Goal: Check status: Check status

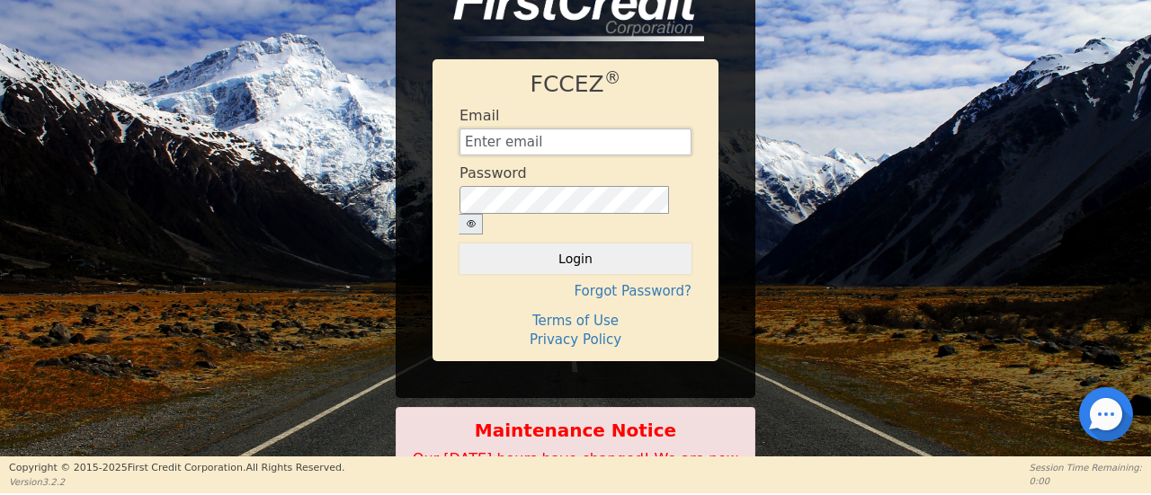
type input "[EMAIL_ADDRESS][DOMAIN_NAME]"
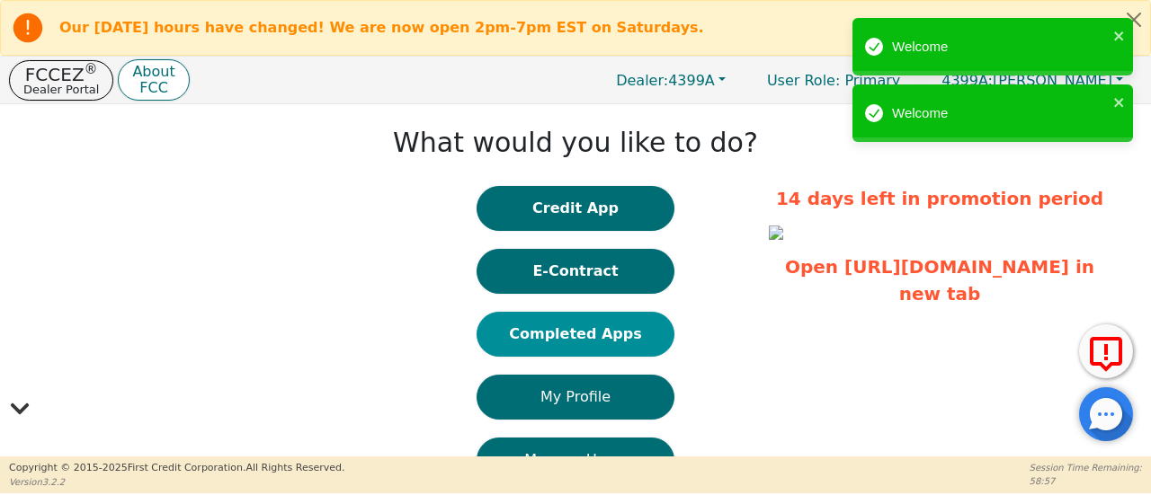
click at [518, 334] on button "Completed Apps" at bounding box center [576, 334] width 198 height 45
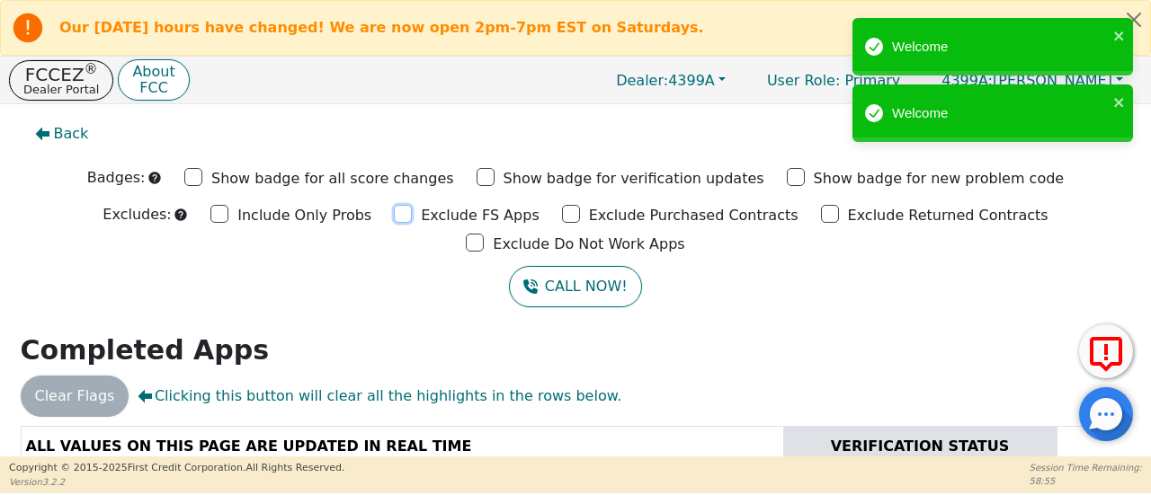
click at [394, 209] on input "Exclude FS Apps" at bounding box center [403, 214] width 18 height 18
checkbox input "true"
click at [562, 214] on input "Exclude Purchased Contracts" at bounding box center [571, 214] width 18 height 18
checkbox input "true"
drag, startPoint x: 700, startPoint y: 215, endPoint x: 737, endPoint y: 215, distance: 37.8
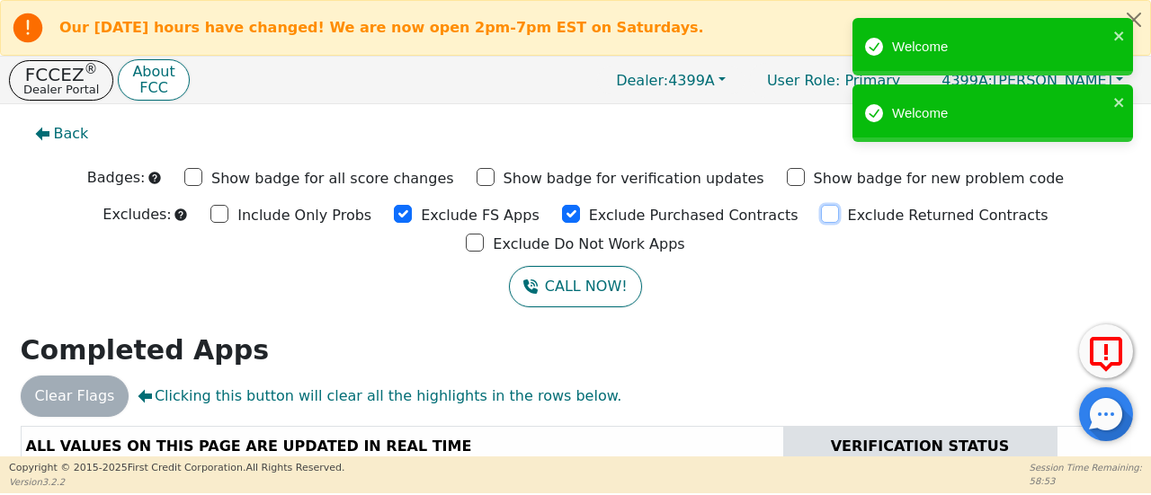
click at [821, 215] on div "Exclude Returned Contracts" at bounding box center [934, 214] width 227 height 27
click at [484, 234] on input "Exclude Do Not Work Apps" at bounding box center [475, 243] width 18 height 18
checkbox input "true"
click at [821, 214] on input "Exclude Returned Contracts" at bounding box center [830, 214] width 18 height 18
checkbox input "true"
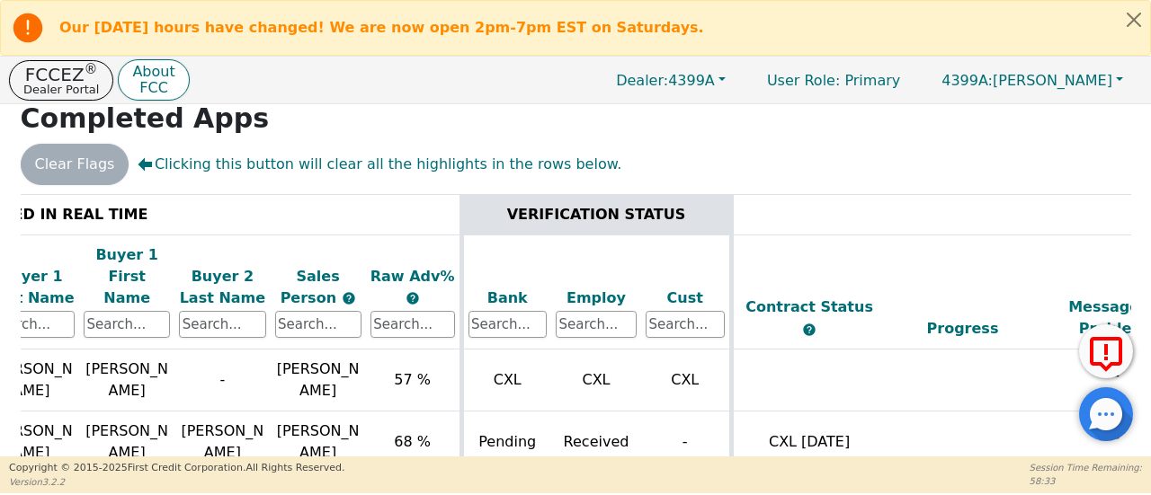
scroll to position [0, 209]
